Goal: Transaction & Acquisition: Subscribe to service/newsletter

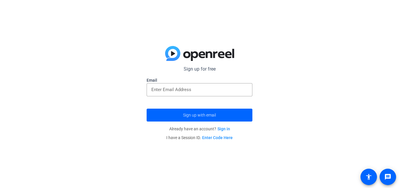
click at [176, 93] on input "email" at bounding box center [199, 89] width 96 height 7
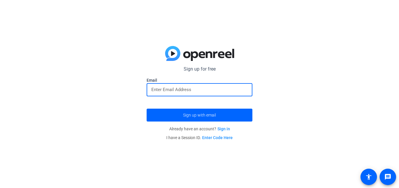
type input "[EMAIL_ADDRESS][DOMAIN_NAME]"
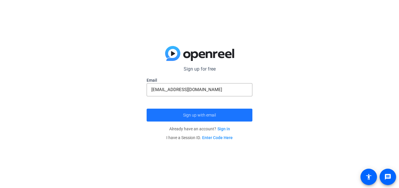
click at [175, 119] on span "submit" at bounding box center [199, 115] width 106 height 14
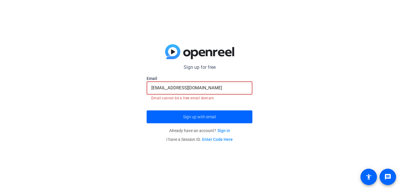
drag, startPoint x: 226, startPoint y: 87, endPoint x: 144, endPoint y: 90, distance: 82.0
click at [144, 90] on div "Sign up for free [EMAIL_ADDRESS][DOMAIN_NAME] Email [EMAIL_ADDRESS][DOMAIN_NAME…" at bounding box center [199, 94] width 399 height 188
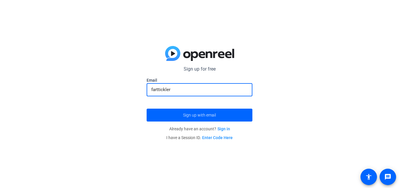
click at [216, 112] on span "submit" at bounding box center [199, 115] width 106 height 14
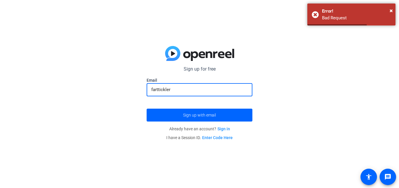
click at [210, 91] on input "farttickler" at bounding box center [199, 89] width 96 height 7
type input "f"
click at [210, 91] on input "email" at bounding box center [199, 89] width 96 height 7
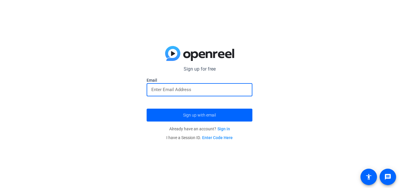
type input "[EMAIL_ADDRESS][DOMAIN_NAME]"
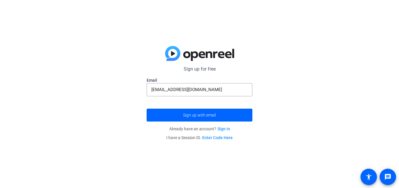
click at [211, 125] on p "Already have an account? Sign in" at bounding box center [199, 129] width 106 height 9
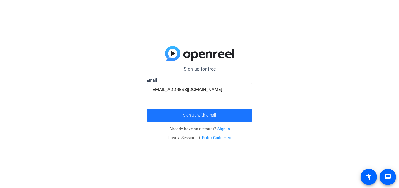
click at [215, 120] on span "submit" at bounding box center [199, 115] width 106 height 14
